Goal: Task Accomplishment & Management: Use online tool/utility

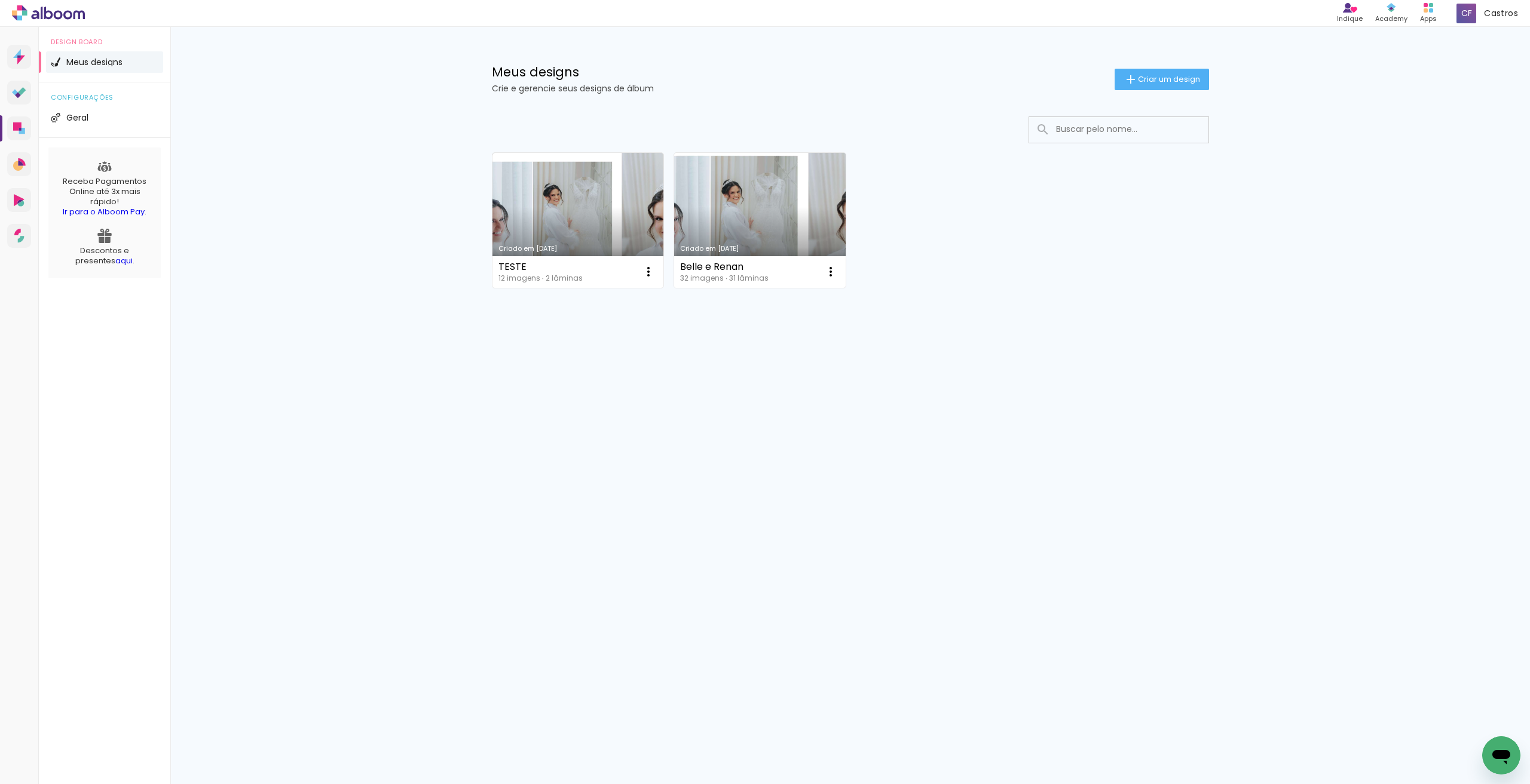
click at [780, 216] on link "Criado em [DATE]" at bounding box center [759, 220] width 171 height 135
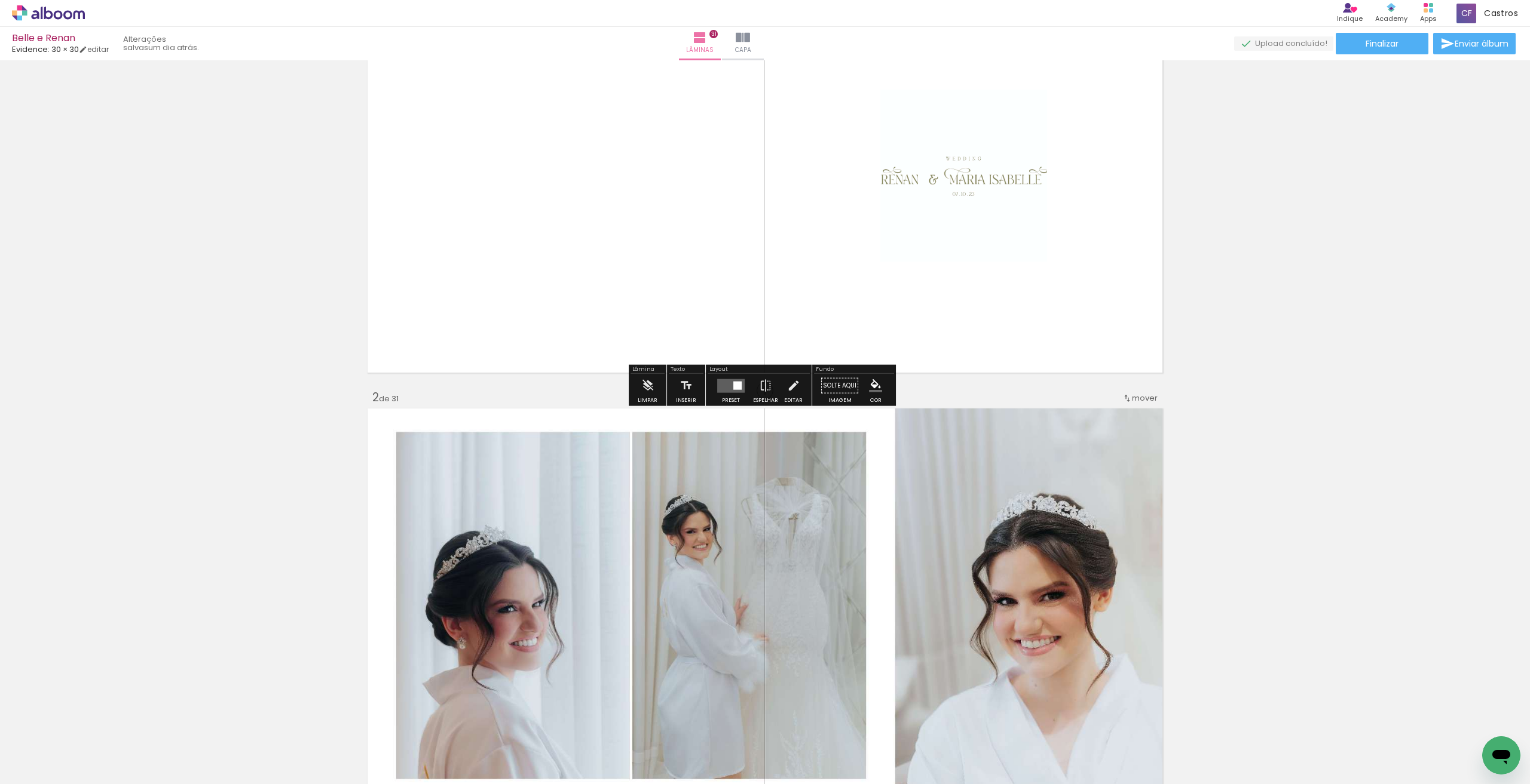
scroll to position [179, 0]
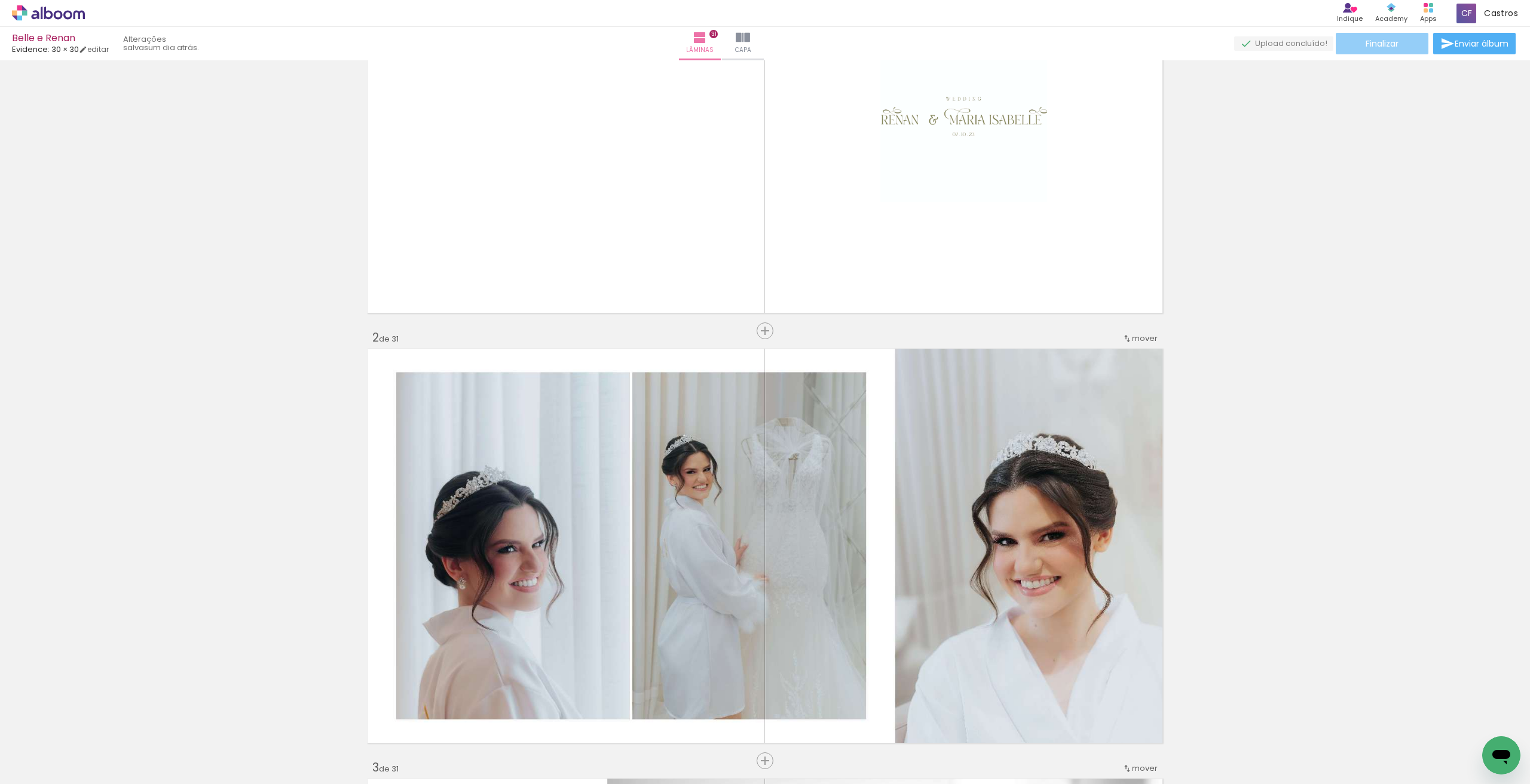
click at [1379, 48] on span "Finalizar" at bounding box center [1381, 43] width 33 height 8
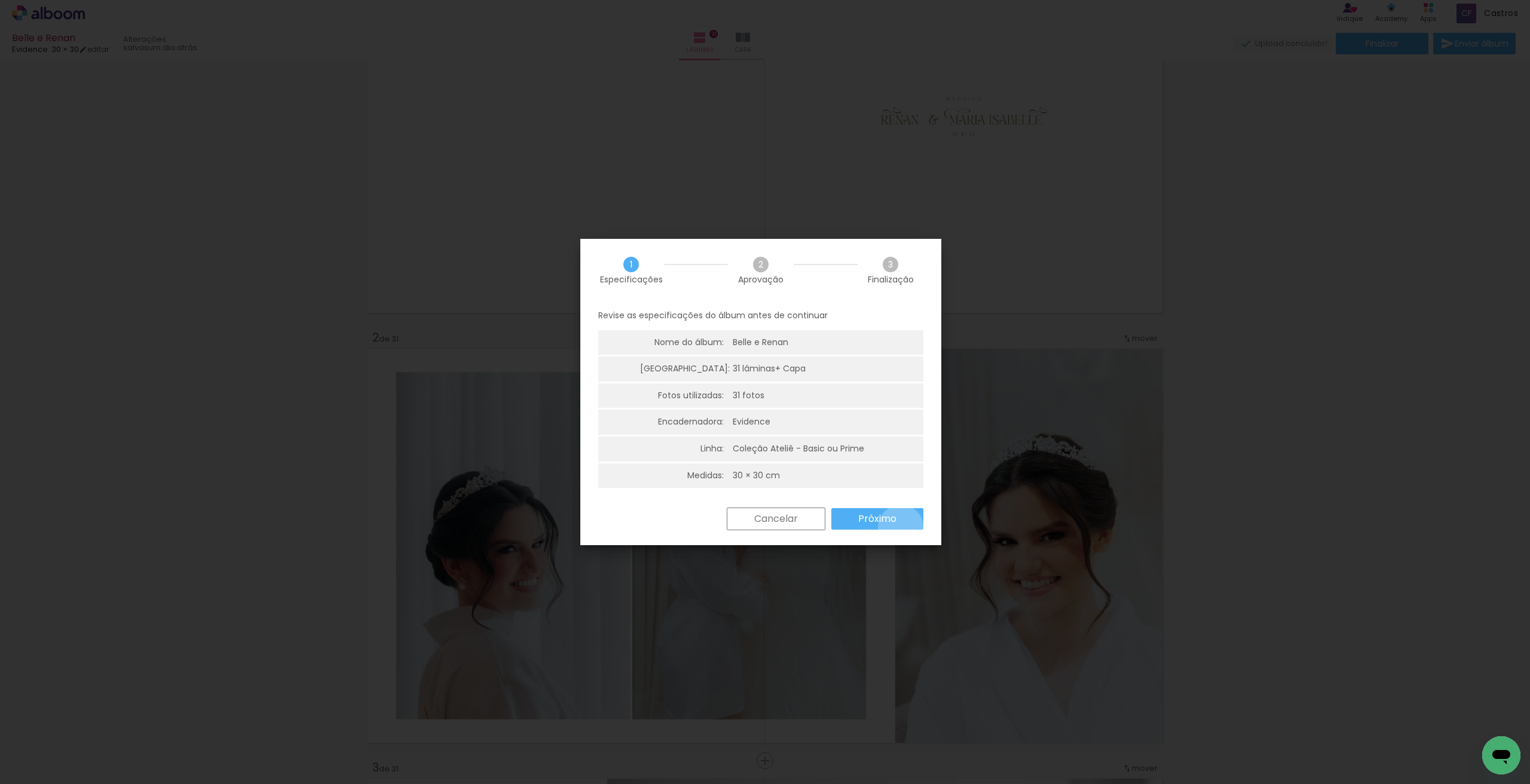
click at [900, 528] on paper-button "Próximo" at bounding box center [878, 519] width 92 height 22
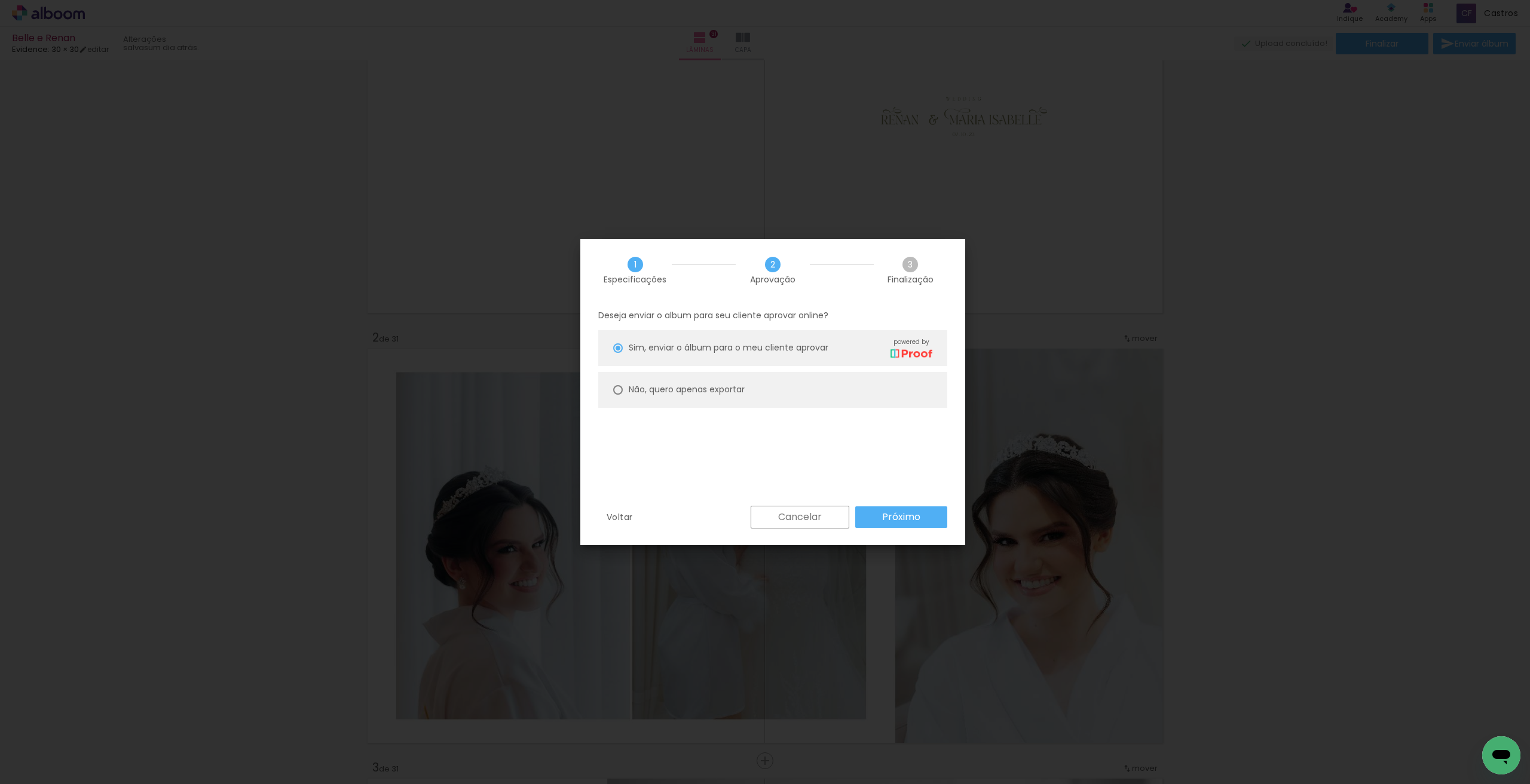
click at [900, 528] on div "Voltar Cancelar Próximo" at bounding box center [773, 526] width 385 height 41
click at [0, 0] on slot "Próximo" at bounding box center [0, 0] width 0 height 0
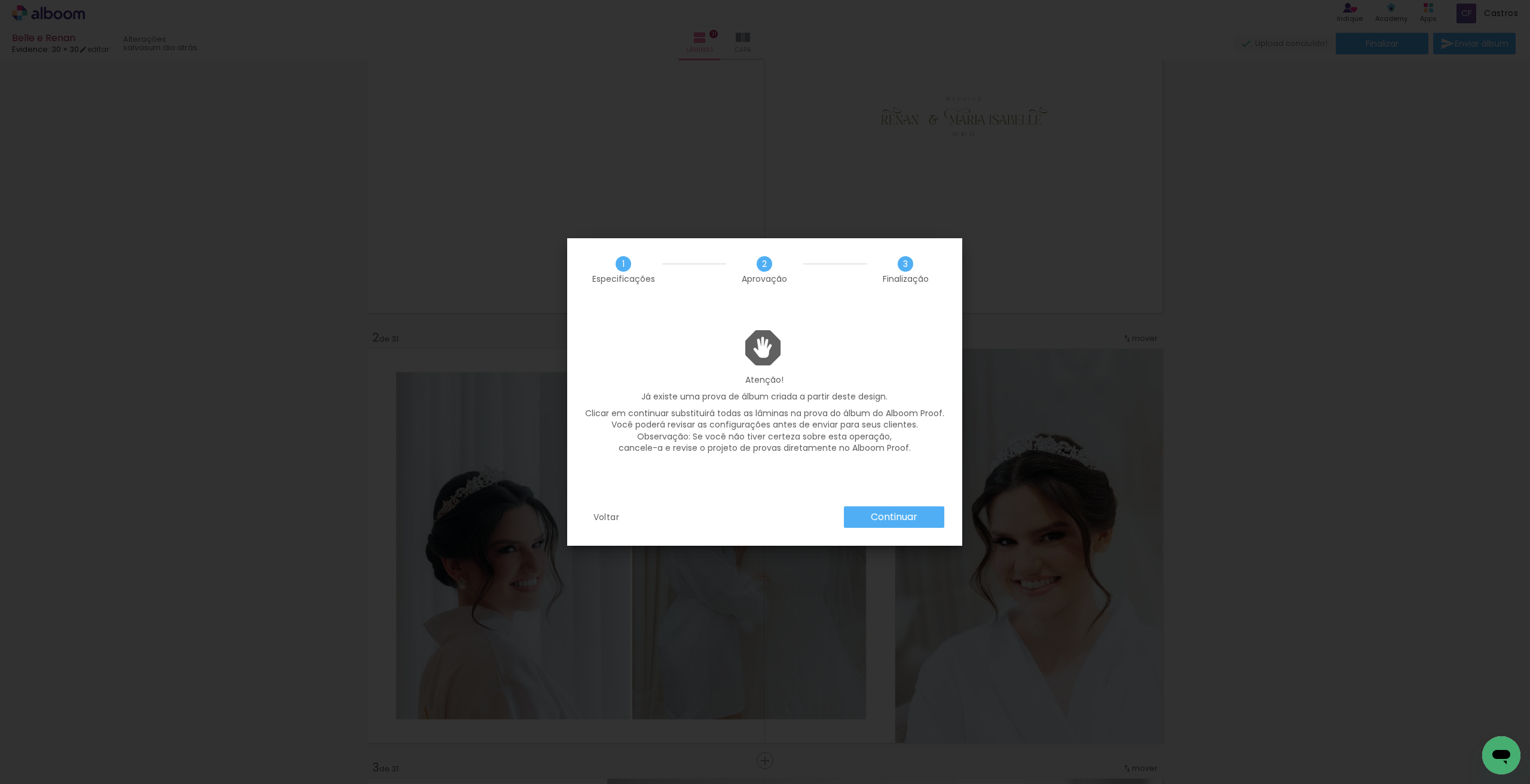
click at [0, 0] on slot "Continuar" at bounding box center [0, 0] width 0 height 0
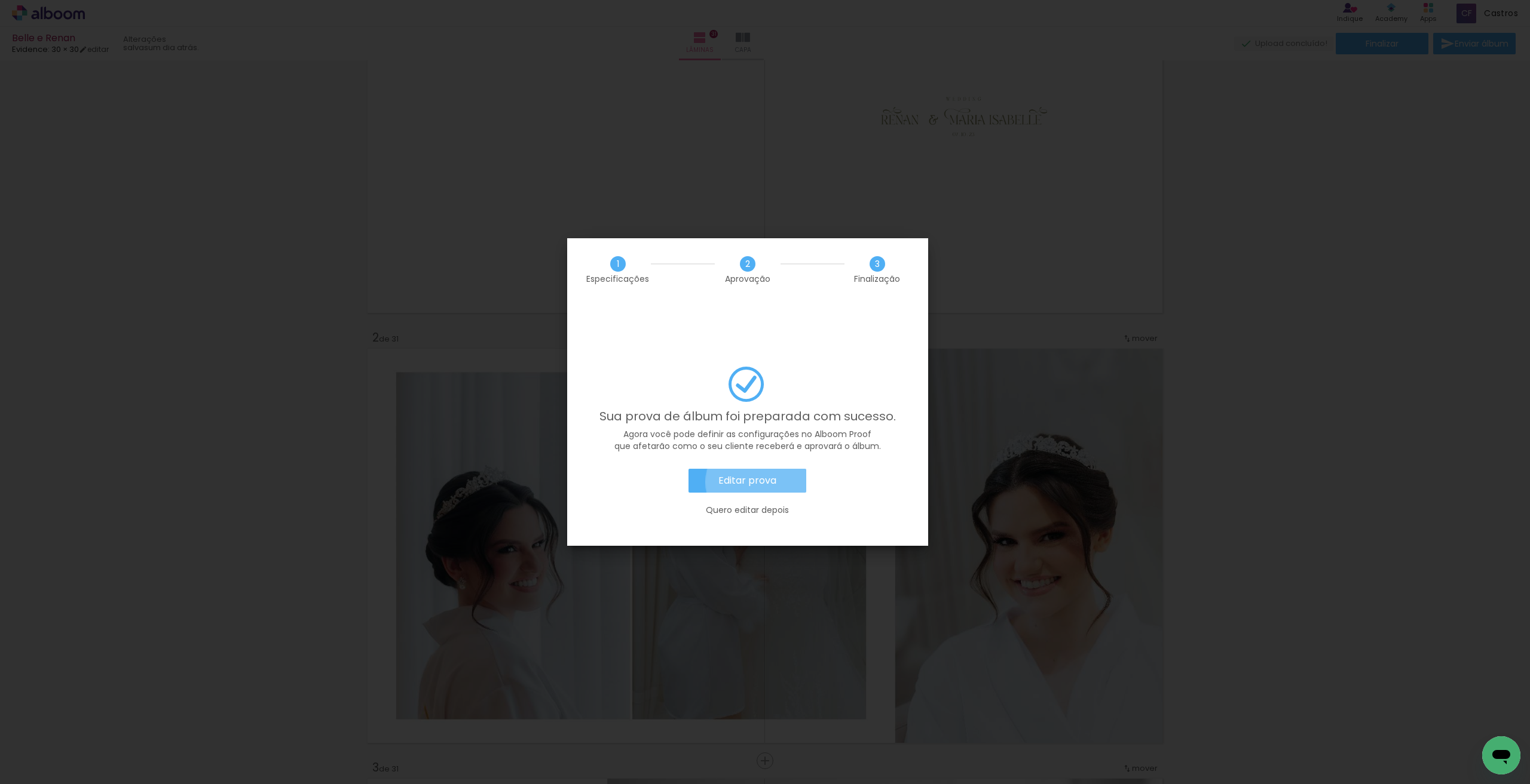
click at [0, 0] on slot "Editar prova" at bounding box center [0, 0] width 0 height 0
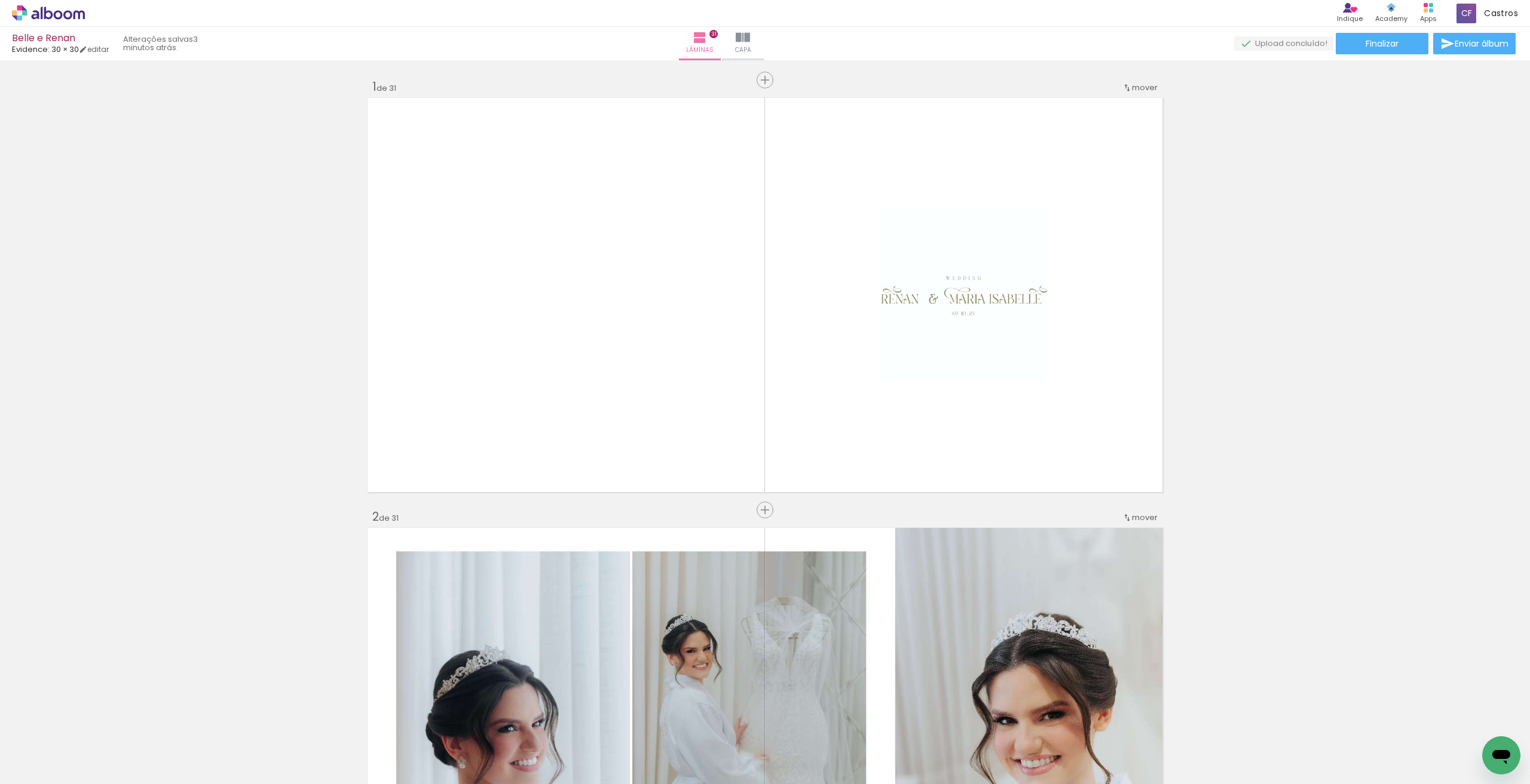
scroll to position [179, 0]
